Goal: Task Accomplishment & Management: Manage account settings

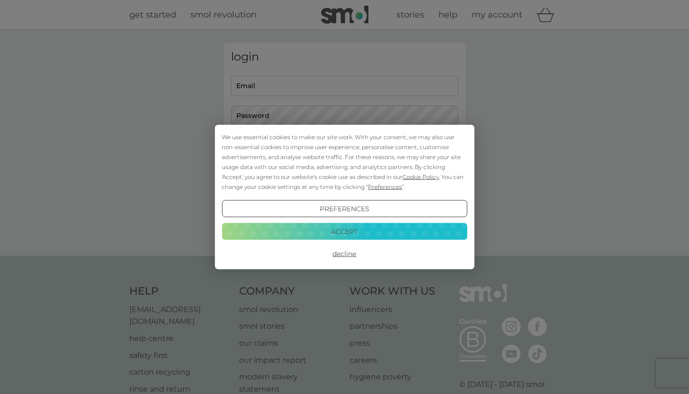
click at [348, 232] on button "Accept" at bounding box center [343, 230] width 245 height 17
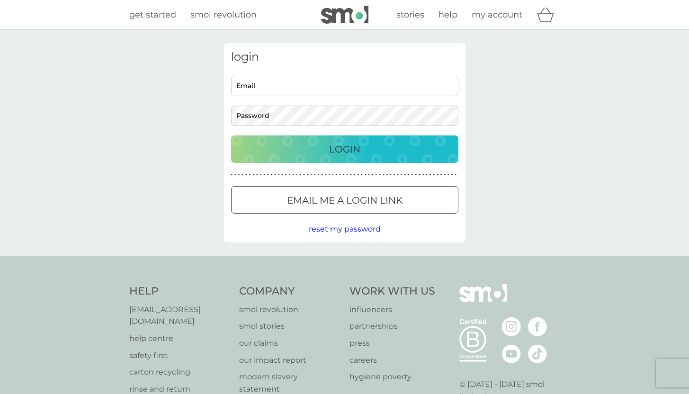
click at [283, 84] on input "Email" at bounding box center [344, 86] width 227 height 20
type input "[PERSON_NAME][EMAIL_ADDRESS][DOMAIN_NAME]"
click at [332, 208] on button "Email me a login link" at bounding box center [344, 199] width 227 height 27
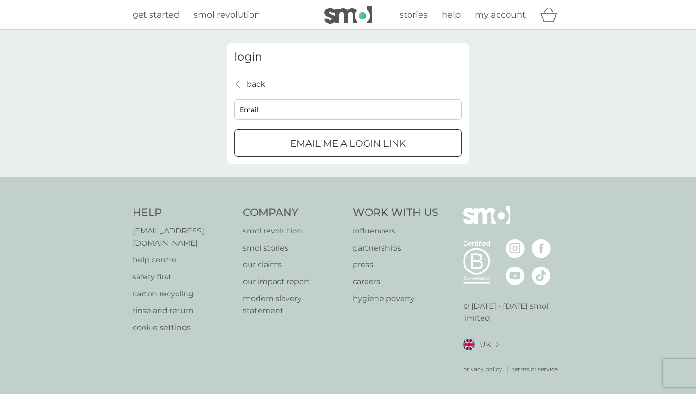
click at [269, 142] on div "Email me a login link" at bounding box center [348, 143] width 226 height 15
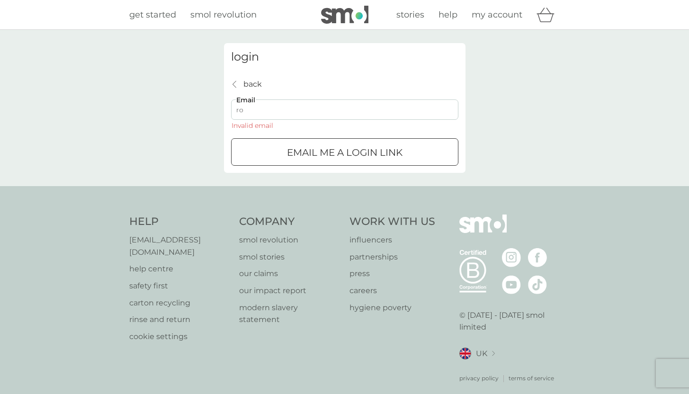
type input "[PERSON_NAME][EMAIL_ADDRESS][DOMAIN_NAME]"
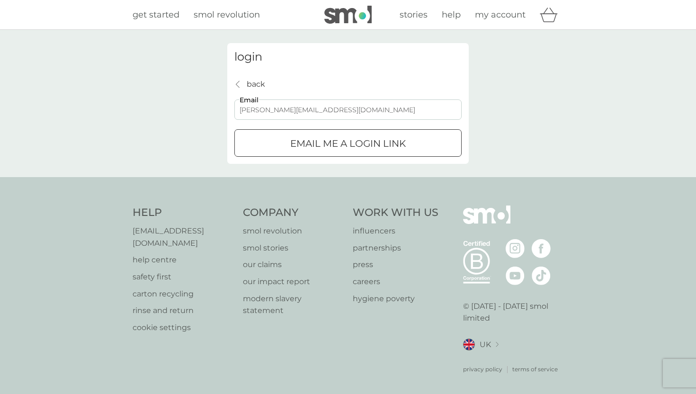
click at [294, 152] on button "Email me a login link" at bounding box center [347, 142] width 227 height 27
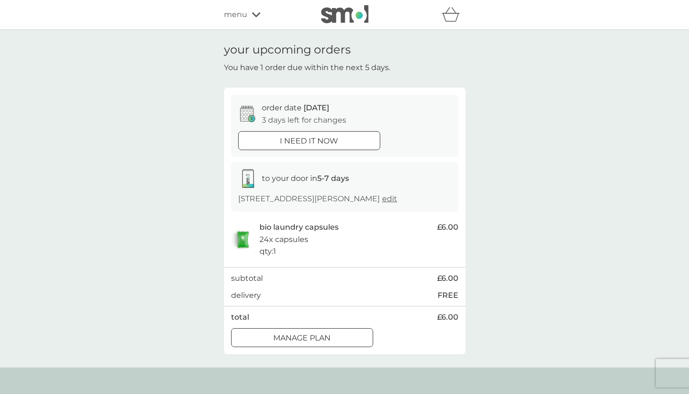
click at [293, 336] on div at bounding box center [302, 338] width 34 height 10
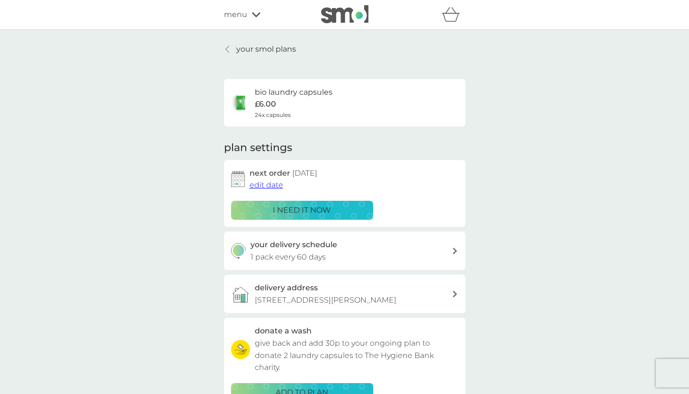
click at [273, 188] on span "edit date" at bounding box center [266, 184] width 34 height 9
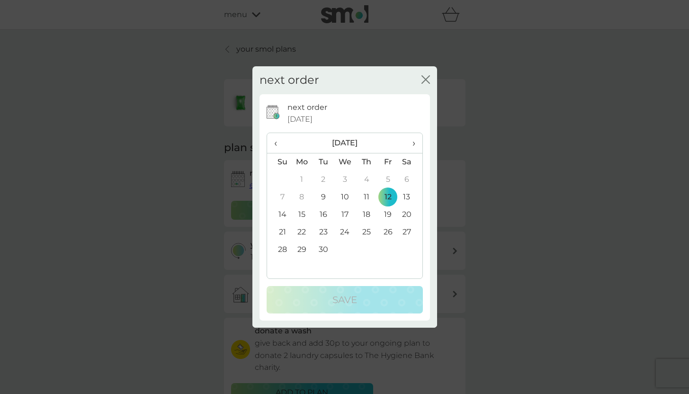
click at [324, 246] on td "30" at bounding box center [322, 250] width 21 height 18
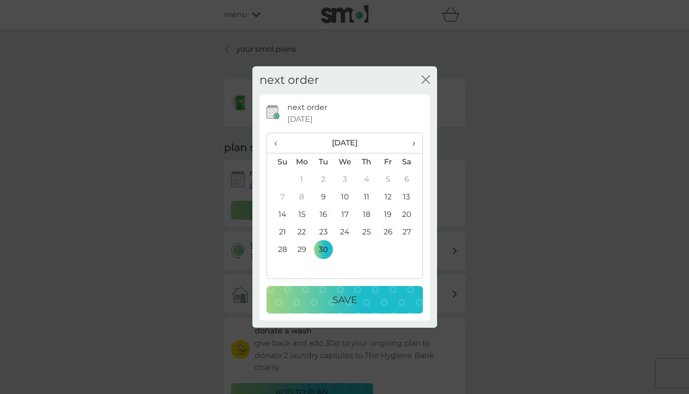
click at [341, 299] on p "Save" at bounding box center [344, 299] width 25 height 15
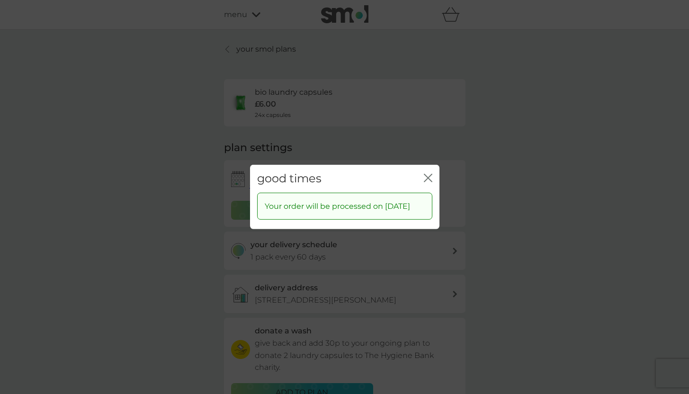
click at [430, 174] on icon "close" at bounding box center [428, 178] width 9 height 9
